Goal: Task Accomplishment & Management: Use online tool/utility

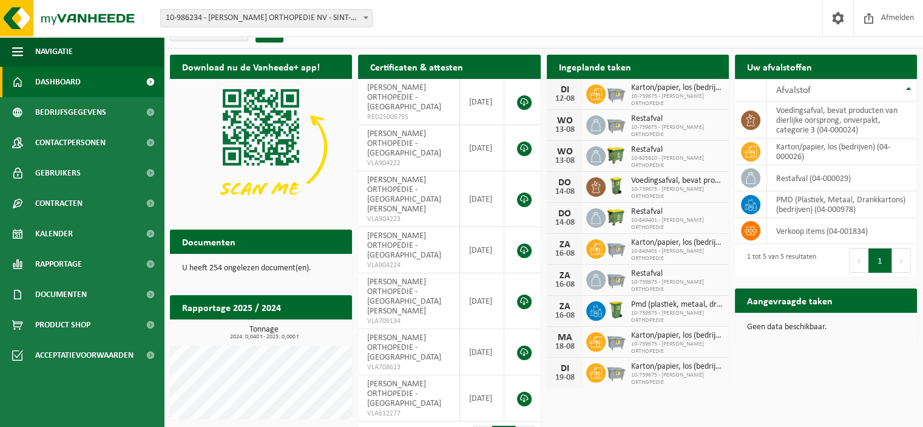
scroll to position [17, 0]
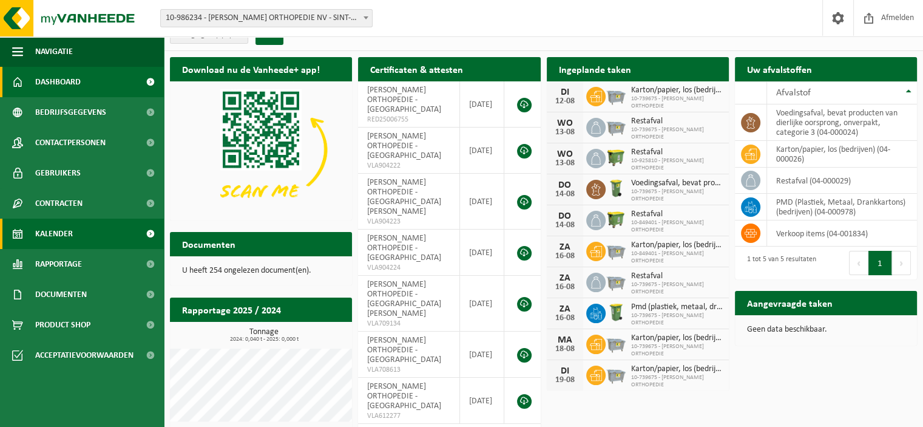
click at [69, 240] on span "Kalender" at bounding box center [54, 233] width 38 height 30
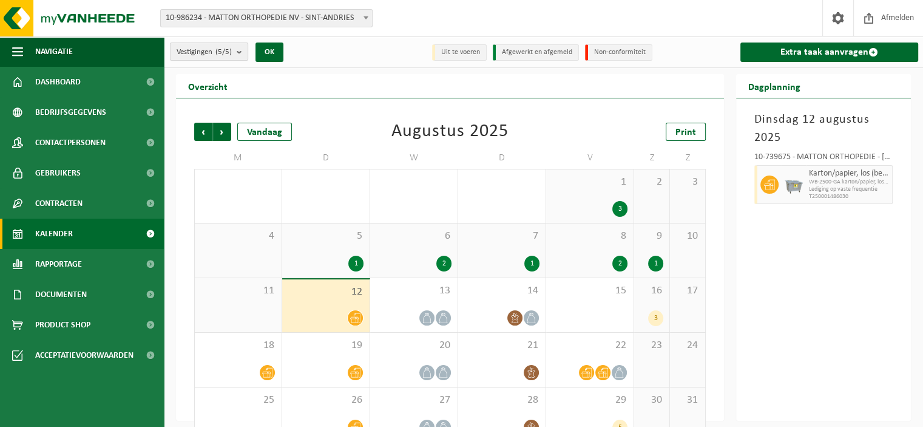
click at [217, 53] on span "Vestigingen (5/5)" at bounding box center [204, 52] width 55 height 18
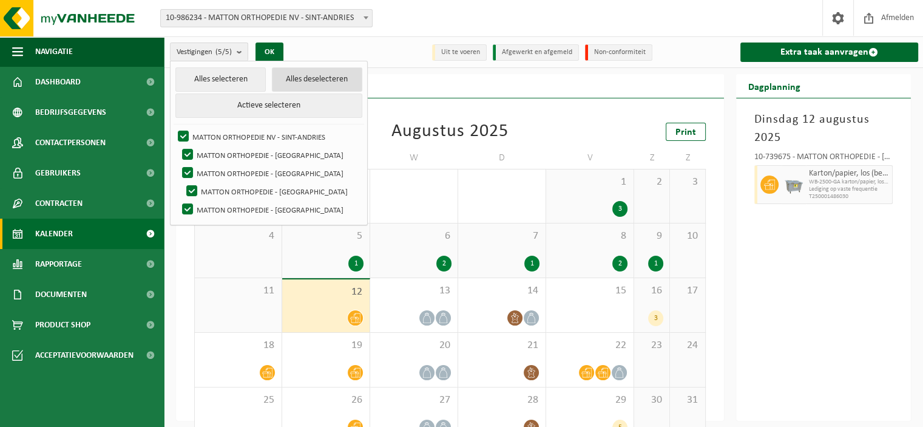
click at [303, 80] on button "Alles deselecteren" at bounding box center [317, 79] width 90 height 24
checkbox input "false"
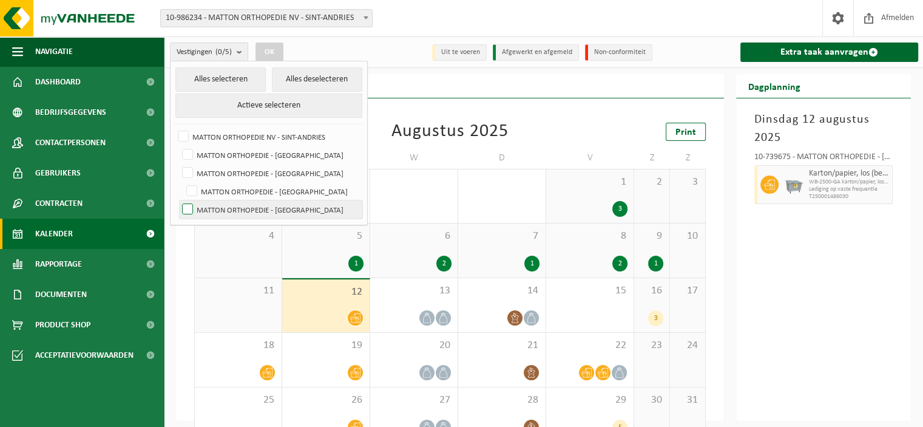
click at [203, 211] on label "MATTON ORTHOPEDIE - [GEOGRAPHIC_DATA]" at bounding box center [271, 209] width 183 height 18
click at [178, 200] on input "MATTON ORTHOPEDIE - [GEOGRAPHIC_DATA]" at bounding box center [177, 200] width 1 height 1
checkbox input "true"
click at [270, 50] on button "OK" at bounding box center [269, 51] width 28 height 19
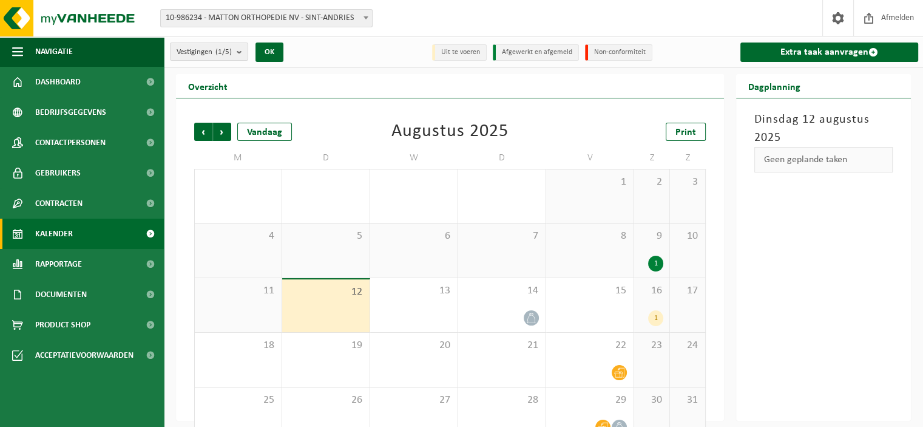
scroll to position [27, 0]
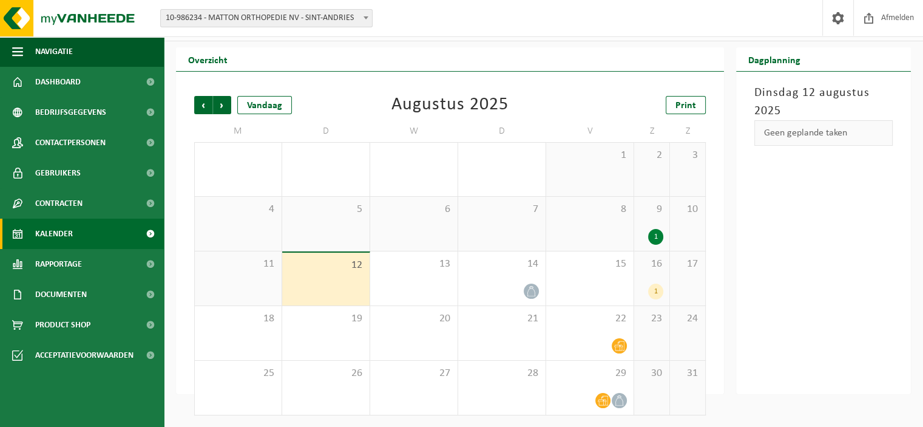
click at [655, 293] on div "1" at bounding box center [655, 291] width 15 height 16
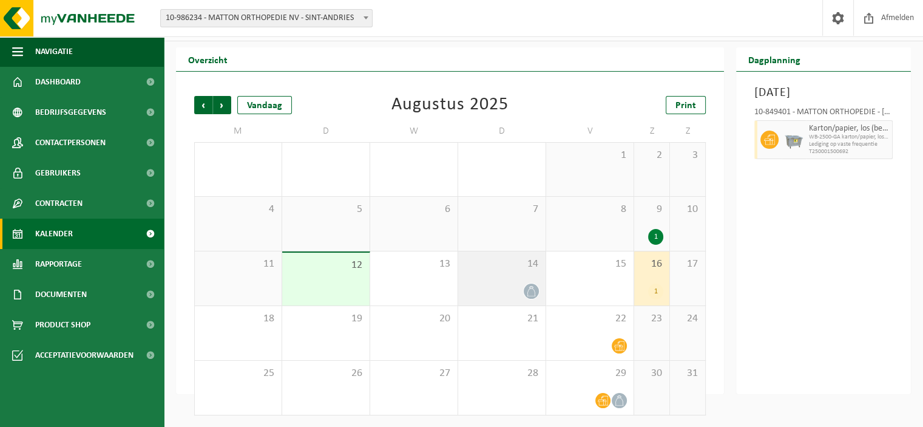
click at [528, 287] on icon at bounding box center [531, 291] width 10 height 10
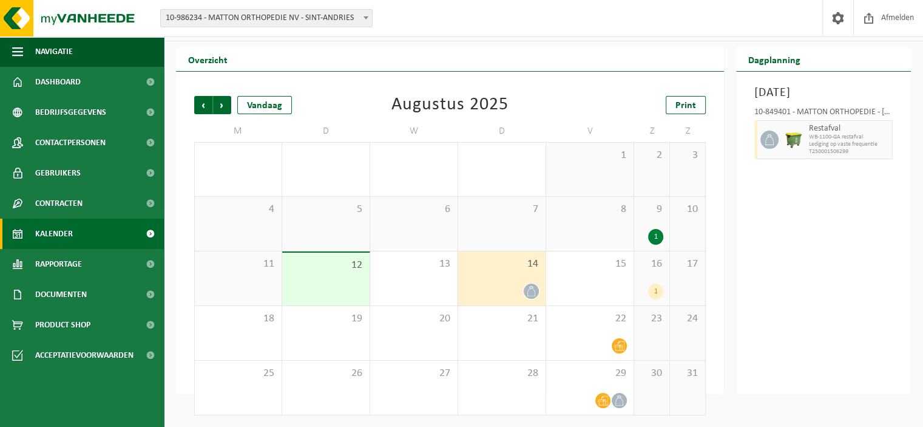
click at [769, 292] on div "[DATE] 10-849401 - MATTON ORTHOPEDIE - SINT-DENIJS-WESTREM Restafval WB-1100-GA…" at bounding box center [823, 233] width 175 height 322
click at [681, 96] on link "Print" at bounding box center [686, 105] width 40 height 18
click at [221, 107] on span "Volgende" at bounding box center [222, 105] width 18 height 18
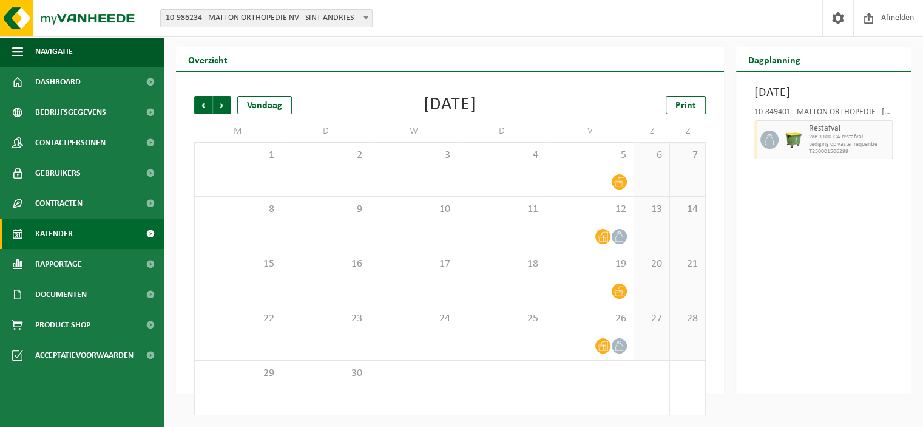
click at [665, 104] on div "Print" at bounding box center [644, 105] width 121 height 18
click at [670, 104] on link "Print" at bounding box center [686, 105] width 40 height 18
click at [226, 101] on span "Volgende" at bounding box center [222, 105] width 18 height 18
click at [673, 107] on link "Print" at bounding box center [686, 105] width 40 height 18
